Goal: Task Accomplishment & Management: Complete application form

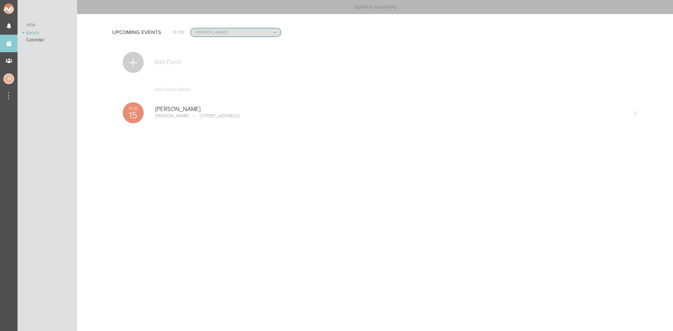
click at [201, 35] on select "All Teams Jakeshore Breakbomb bsmnt Sonia Z3LLA FWD Flynn's Fire Island The Gra…" at bounding box center [236, 32] width 90 height 8
select select "0"
click at [191, 28] on select "All Teams Jakeshore Breakbomb bsmnt Sonia Z3LLA FWD Flynn's Fire Island The Gra…" at bounding box center [236, 32] width 90 height 8
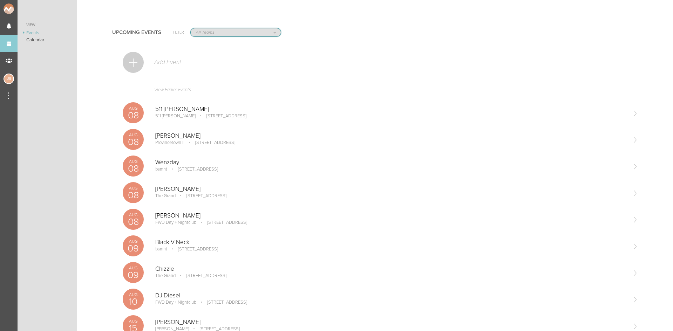
click at [206, 28] on select "All Teams Jakeshore Breakbomb bsmnt Sonia Z3LLA FWD Flynn's Fire Island The Gra…" at bounding box center [236, 32] width 90 height 8
select select "1790"
click at [191, 28] on select "All Teams Jakeshore Breakbomb bsmnt [PERSON_NAME] Z3LLA FWD [PERSON_NAME] Fire …" at bounding box center [236, 32] width 90 height 8
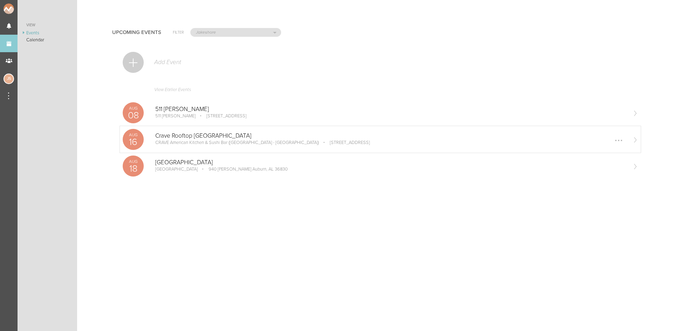
click at [190, 146] on div "Crave Rooftop MN CRAVE American Kitchen & Sushi Bar (LaSalle Plaza - Minneapoli…" at bounding box center [390, 139] width 471 height 14
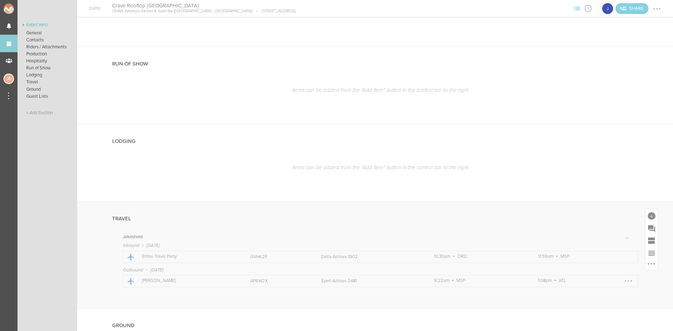
scroll to position [561, 0]
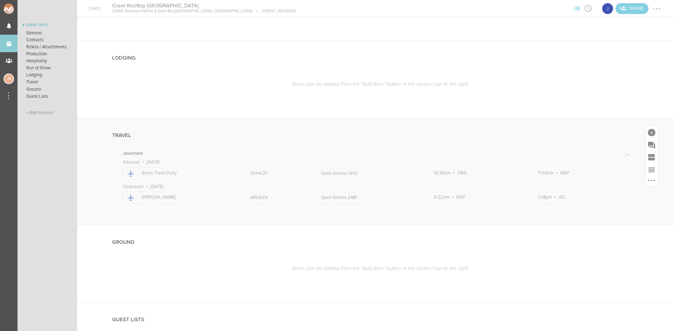
drag, startPoint x: 204, startPoint y: 194, endPoint x: 176, endPoint y: 191, distance: 28.5
drag, startPoint x: 176, startPoint y: 191, endPoint x: 60, endPoint y: 170, distance: 117.9
click at [60, 170] on ul "Event Info General Contacts Riders / Attachments Production Hospitality Run of …" at bounding box center [48, 176] width 60 height 310
click at [7, 38] on link "Events" at bounding box center [9, 44] width 18 height 18
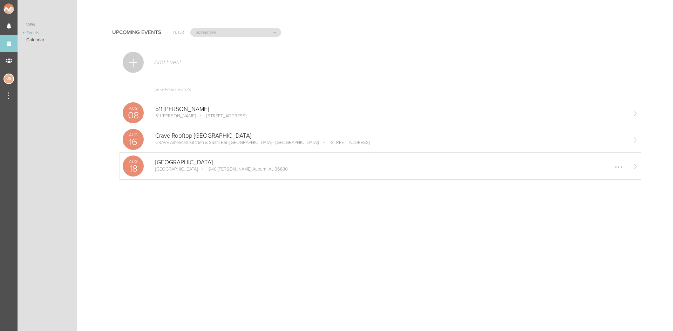
click at [181, 166] on p "[GEOGRAPHIC_DATA]" at bounding box center [390, 162] width 471 height 7
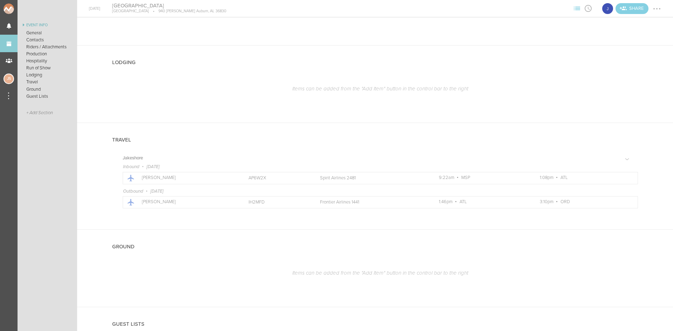
scroll to position [561, 0]
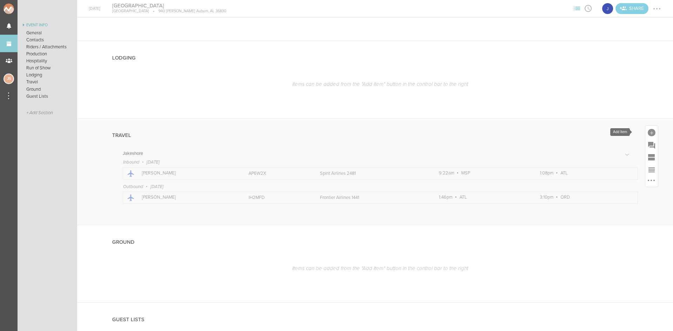
click at [648, 131] on div at bounding box center [652, 133] width 8 height 8
drag, startPoint x: 612, startPoint y: 195, endPoint x: 620, endPoint y: 187, distance: 11.2
click at [612, 195] on icon at bounding box center [612, 193] width 11 height 11
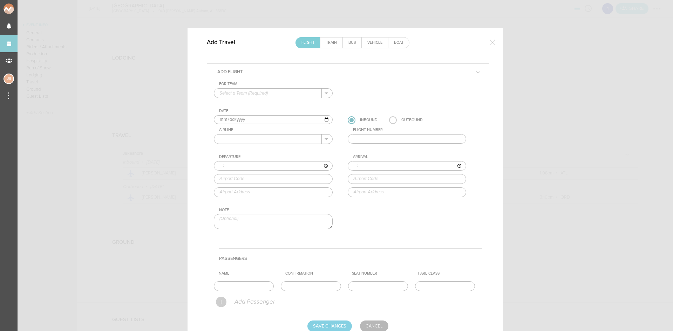
click at [246, 92] on input "text" at bounding box center [268, 93] width 108 height 9
click at [248, 99] on p "Jakeshore" at bounding box center [273, 104] width 108 height 12
type input "Jakeshore"
click at [246, 136] on input "text" at bounding box center [268, 139] width 108 height 9
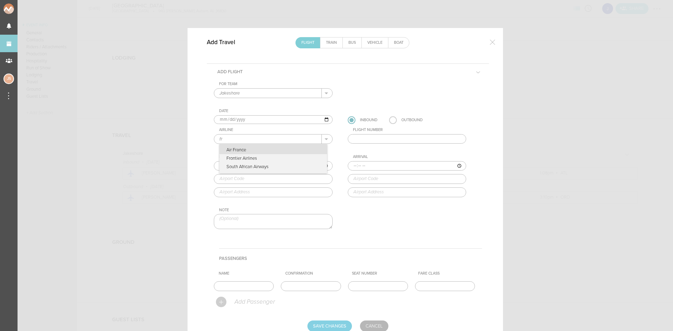
type input "Frontier Airlines"
click at [266, 151] on p "Frontier Airlines" at bounding box center [273, 150] width 108 height 12
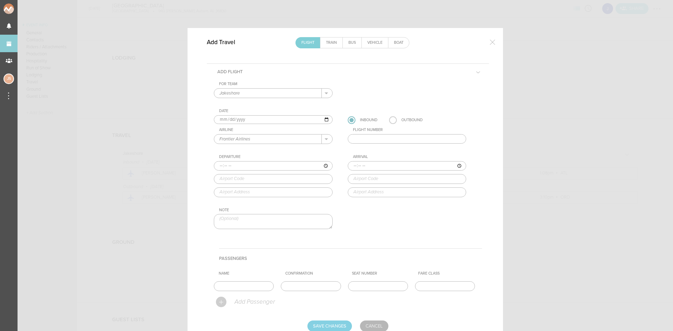
click at [369, 138] on input "text" at bounding box center [407, 139] width 119 height 10
type input "1871"
type input "09:00"
type input "JFK"
type input "New York John F. Kennedy International Airport, JFK Airport, New York, NY, 1143…"
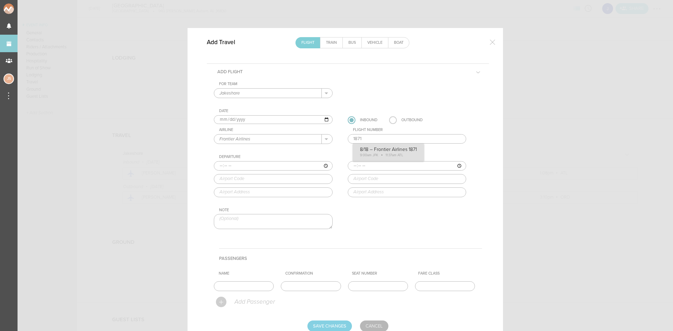
type input "11:37"
type input "ATL"
type input "Atlanta Hartsfield-Jackson International Airport, 6000 N Terminal Parkway, Atla…"
click at [379, 151] on div "For Team Jakeshore + Add New Team Jakeshore . Jakeshore Date 2025-08-18 Inbound…" at bounding box center [348, 162] width 268 height 160
click at [256, 285] on input "text" at bounding box center [244, 286] width 60 height 10
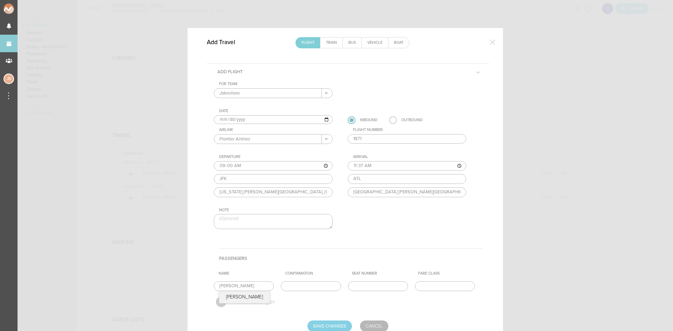
type input "Sam"
click at [299, 290] on input "text" at bounding box center [311, 286] width 60 height 10
paste input "HEZZ5Z"
type input "HEZZ5Z"
click at [328, 325] on input "Save Changes" at bounding box center [329, 326] width 44 height 11
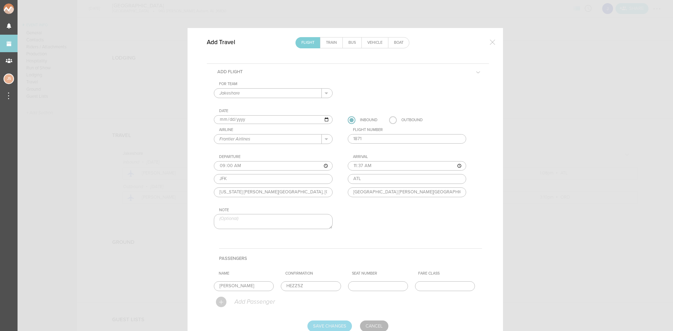
type input "Saving..."
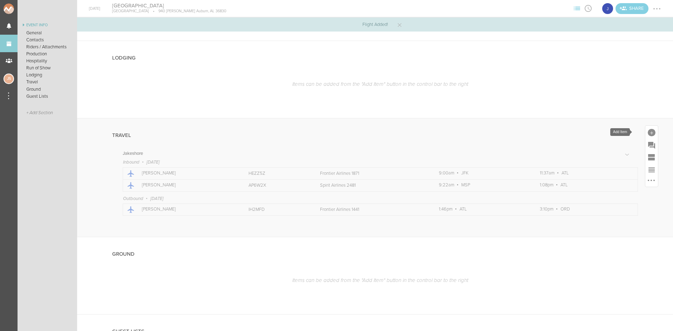
click at [648, 130] on div at bounding box center [652, 133] width 8 height 8
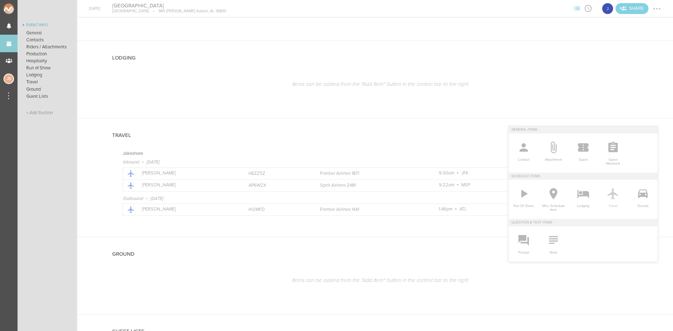
click at [610, 195] on icon at bounding box center [612, 193] width 11 height 11
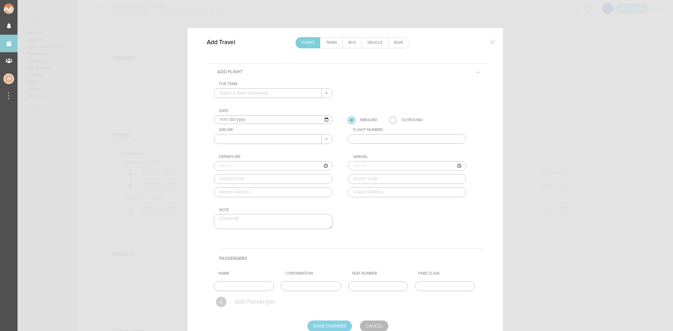
click at [255, 94] on input "text" at bounding box center [268, 93] width 108 height 9
click at [253, 102] on p "Jakeshore" at bounding box center [273, 104] width 108 height 12
type input "Jakeshore"
click at [226, 119] on input "2025-08-18" at bounding box center [273, 119] width 119 height 9
type input "2025-08-19"
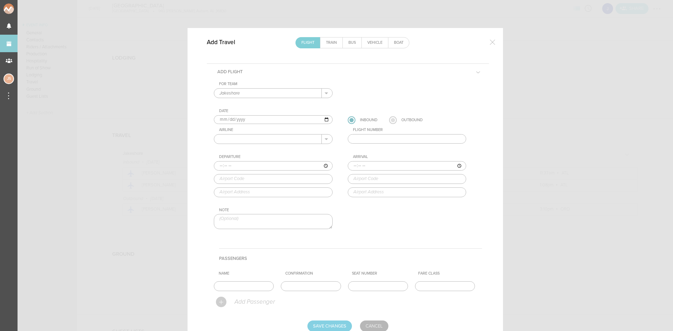
click at [393, 121] on div "Outbound" at bounding box center [406, 120] width 34 height 8
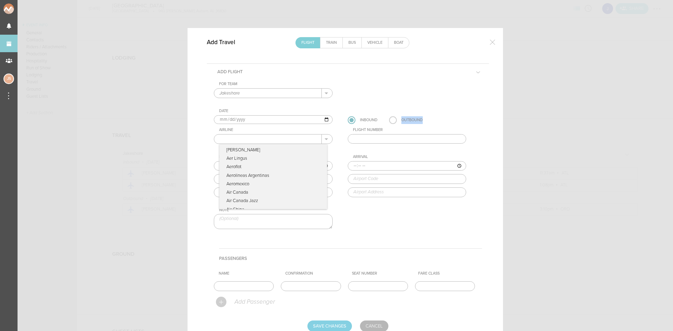
click at [286, 139] on input "text" at bounding box center [268, 139] width 108 height 9
type input "Spirit Airlines"
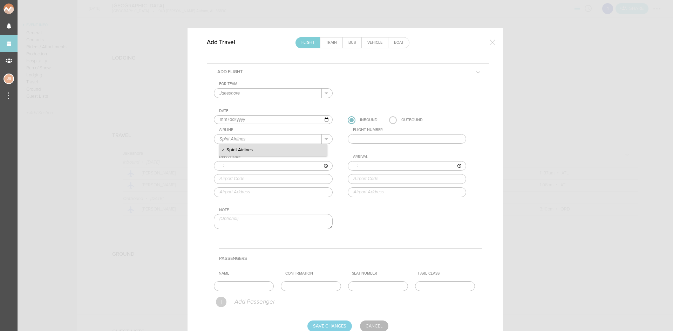
click at [263, 152] on p "Spirit Airlines" at bounding box center [273, 150] width 108 height 12
click at [390, 137] on input "text" at bounding box center [407, 139] width 119 height 10
click at [314, 286] on input "text" at bounding box center [311, 286] width 60 height 10
paste input "DPWMPK"
type input "DPWMPK"
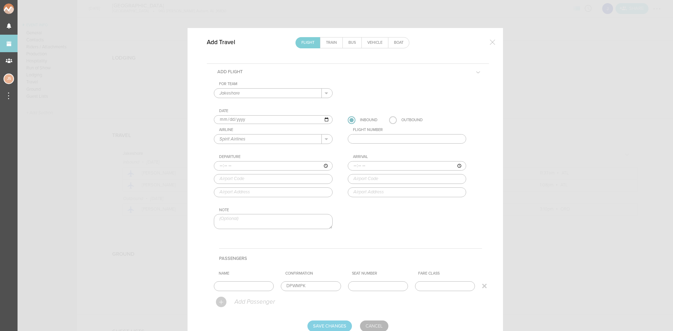
click at [244, 286] on input "text" at bounding box center [244, 286] width 60 height 10
type input "Sam"
click at [380, 138] on input "text" at bounding box center [407, 139] width 119 height 10
type input "2207"
type input "11:42"
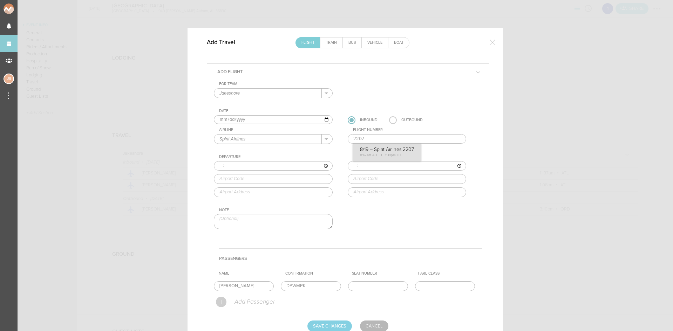
type input "ATL"
type input "Atlanta Hartsfield-Jackson International Airport, 6000 N Terminal Parkway, Atla…"
type input "13:38"
type input "FLL"
type input "Fort Lauderdale-Hollywood International Airport, 320 Terminal Drive, Fort Laude…"
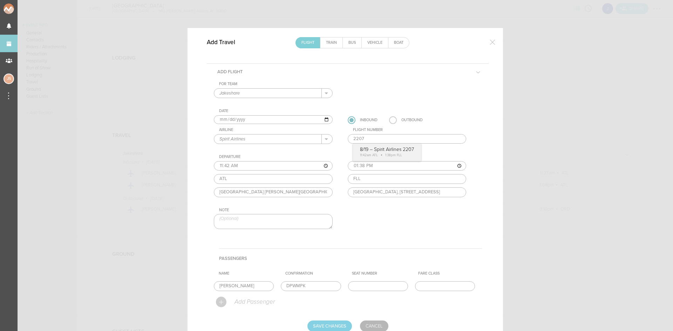
click at [393, 153] on div "For Team Jakeshore + Add New Team Jakeshore . Jakeshore Date 2025-08-19 Inbound…" at bounding box center [348, 162] width 268 height 160
click at [389, 120] on label at bounding box center [393, 120] width 8 height 8
click at [0, 0] on input "radio" at bounding box center [0, 0] width 0 height 0
click at [325, 324] on input "Save Changes" at bounding box center [329, 326] width 44 height 11
type input "Saving..."
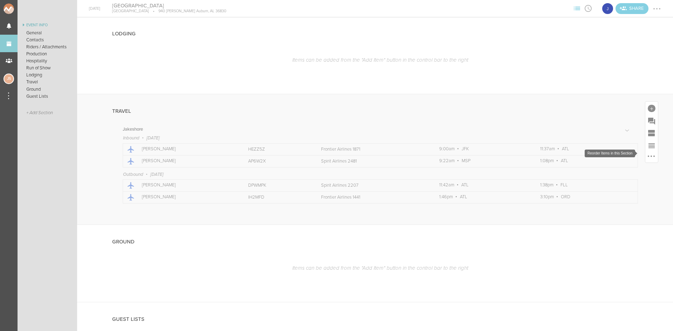
scroll to position [577, 0]
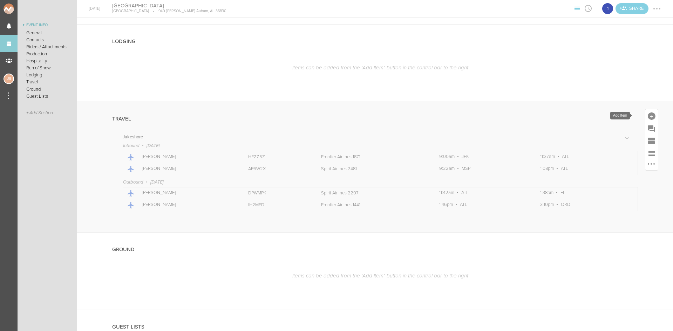
click at [648, 115] on div at bounding box center [652, 116] width 8 height 8
click at [607, 179] on icon at bounding box center [612, 177] width 11 height 11
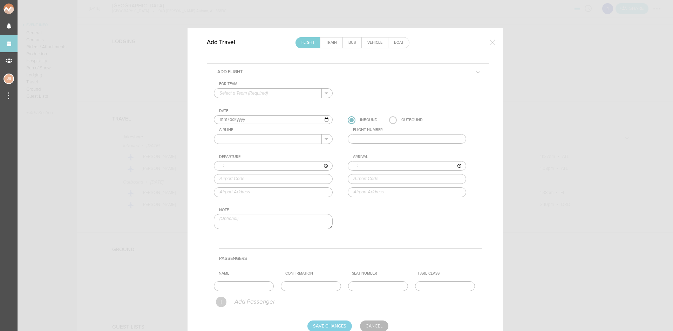
click at [363, 44] on link "Vehicle" at bounding box center [375, 42] width 26 height 11
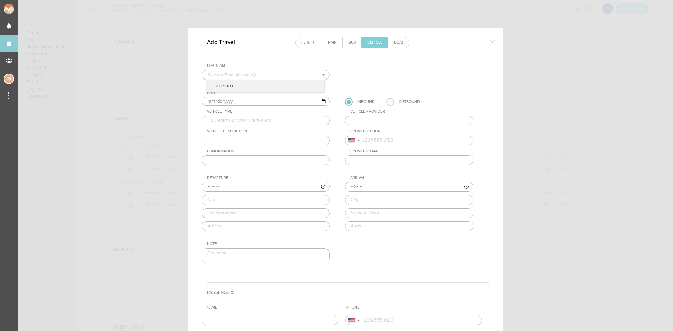
click at [265, 76] on input "text" at bounding box center [260, 74] width 117 height 9
click at [265, 84] on p "Jakeshore" at bounding box center [265, 86] width 117 height 12
type input "Jakeshore"
click at [252, 121] on input "text" at bounding box center [265, 121] width 128 height 10
type input "Rental"
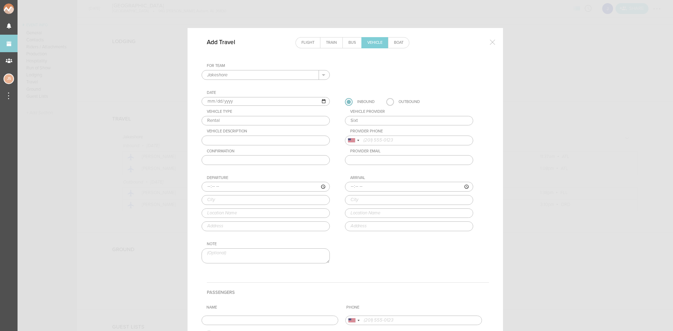
type input "Sixt"
type input "MidSize SUV"
click at [268, 164] on input "text" at bounding box center [265, 160] width 128 height 10
paste input "73204595452471"
type input "73204595452471"
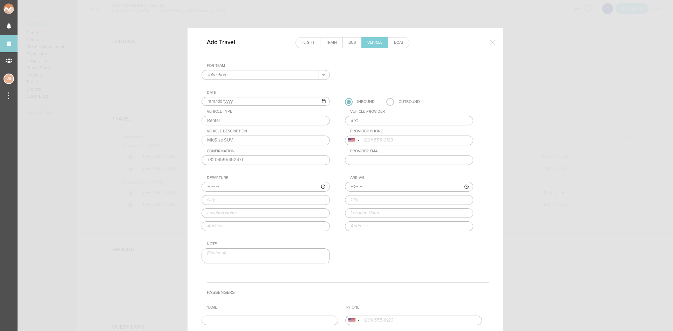
click at [369, 122] on input "Sixt" at bounding box center [409, 121] width 128 height 10
type input "Sixt - Expedia"
click at [205, 186] on input "time" at bounding box center [265, 187] width 128 height 10
type input "10:30"
type input "Atlanta"
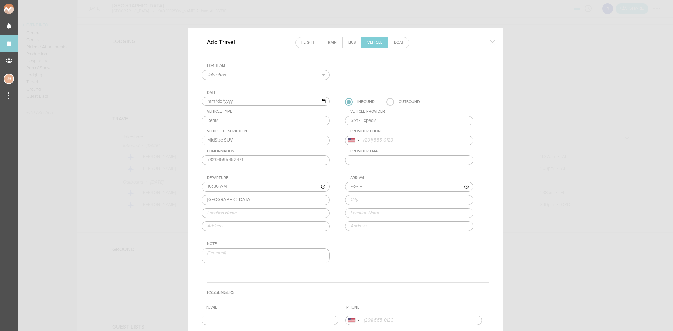
click at [253, 212] on input "text" at bounding box center [265, 213] width 128 height 10
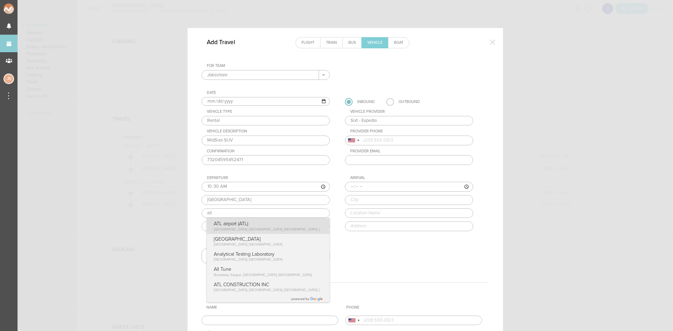
click at [239, 226] on div "Departure 10:30 Atlanta atl ATL airport (ATL) North Terminal Parkway, Atlanta, …" at bounding box center [272, 204] width 142 height 56
type input "ATL airport (ATL)"
type input "6000 N Terminal Pkwy Suite 4000, Atlanta, GA 30320, USA"
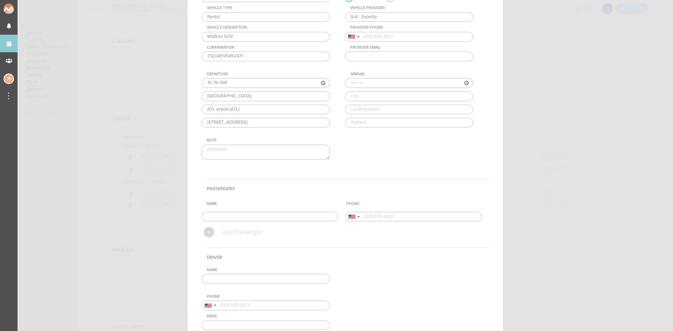
scroll to position [105, 0]
click at [257, 276] on input "text" at bounding box center [265, 278] width 128 height 10
type input "Jake"
click at [225, 291] on div "Name Jake Jake Phone United States +1 United Kingdom +44 Afghanistan (‫افغانستا…" at bounding box center [344, 303] width 287 height 74
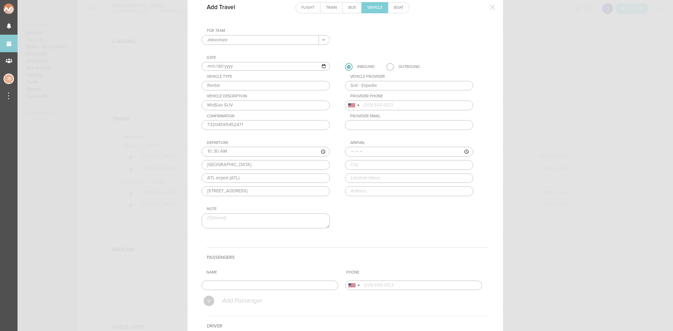
scroll to position [0, 0]
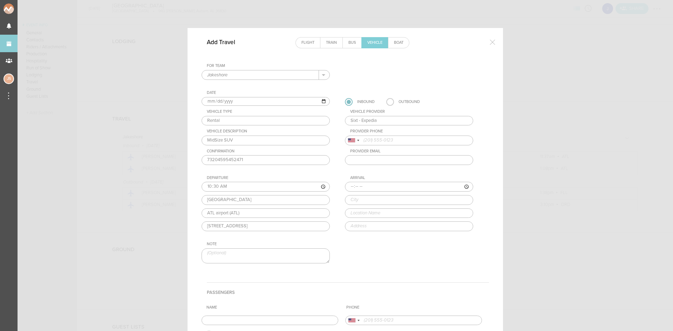
click at [279, 252] on textarea at bounding box center [265, 255] width 128 height 15
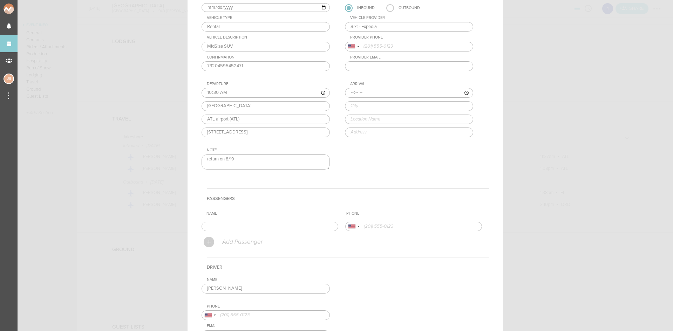
scroll to position [163, 0]
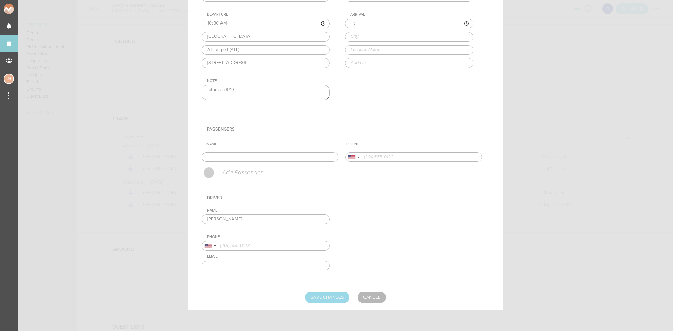
type textarea "return on 8/19"
click at [326, 299] on input "Save Changes" at bounding box center [327, 297] width 44 height 11
type input "Saving..."
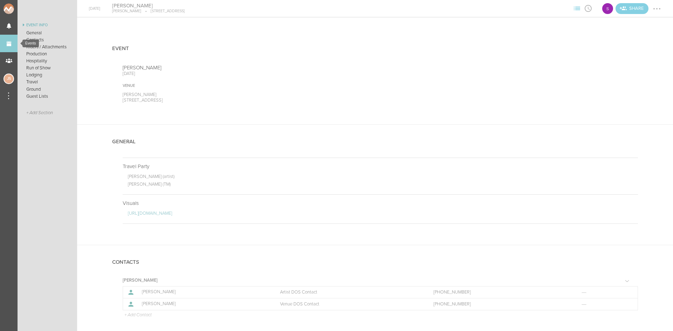
scroll to position [140, 0]
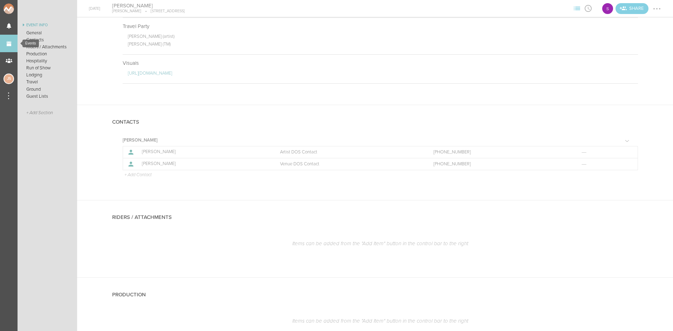
click at [9, 41] on link "Events" at bounding box center [9, 44] width 18 height 18
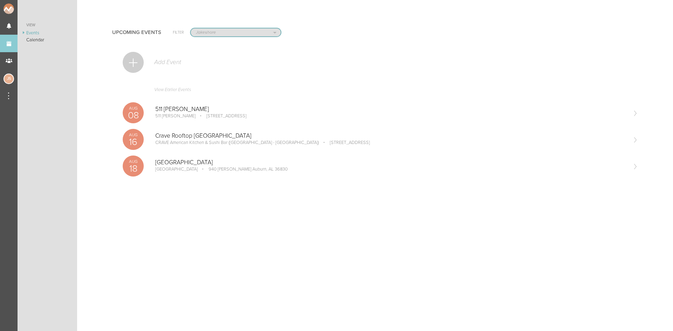
click at [208, 33] on select "All Teams Jakeshore Breakbomb bsmnt [PERSON_NAME] Z3LLA FWD [PERSON_NAME] Fire …" at bounding box center [236, 32] width 90 height 8
select select "35"
click at [191, 28] on select "All Teams Jakeshore Breakbomb bsmnt [PERSON_NAME] Z3LLA FWD [PERSON_NAME] Fire …" at bounding box center [236, 32] width 90 height 8
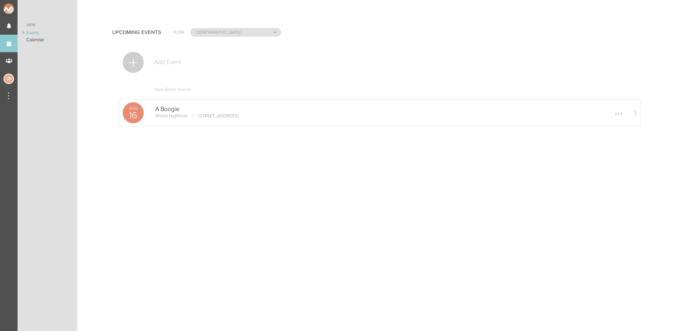
click at [197, 116] on p "[STREET_ADDRESS]" at bounding box center [214, 116] width 50 height 6
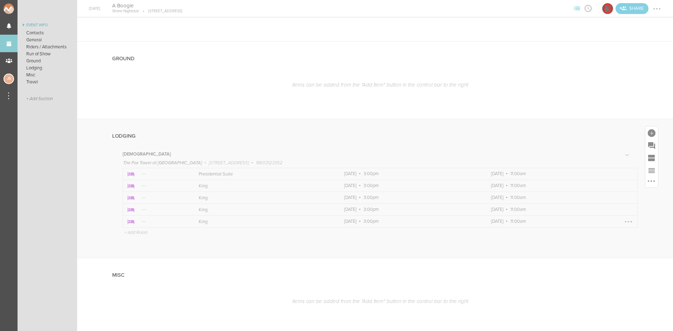
scroll to position [491, 0]
click at [253, 179] on p "King" at bounding box center [264, 181] width 130 height 6
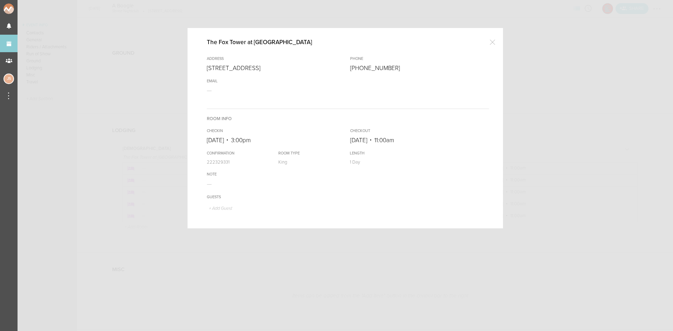
click at [489, 41] on div at bounding box center [492, 42] width 14 height 14
